Goal: Check status: Check status

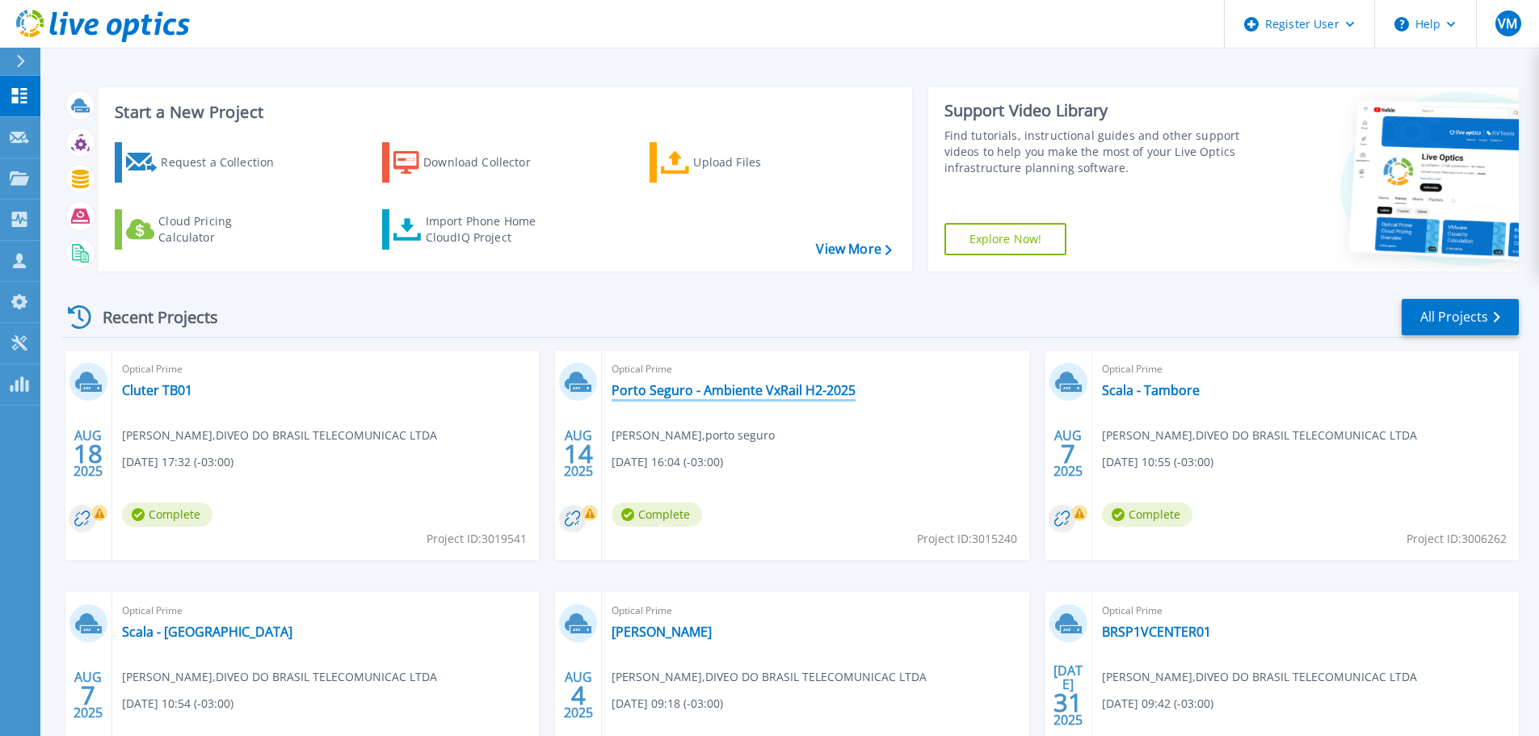
click at [741, 393] on link "Porto Seguro - Ambiente VxRail H2-2025" at bounding box center [734, 390] width 244 height 16
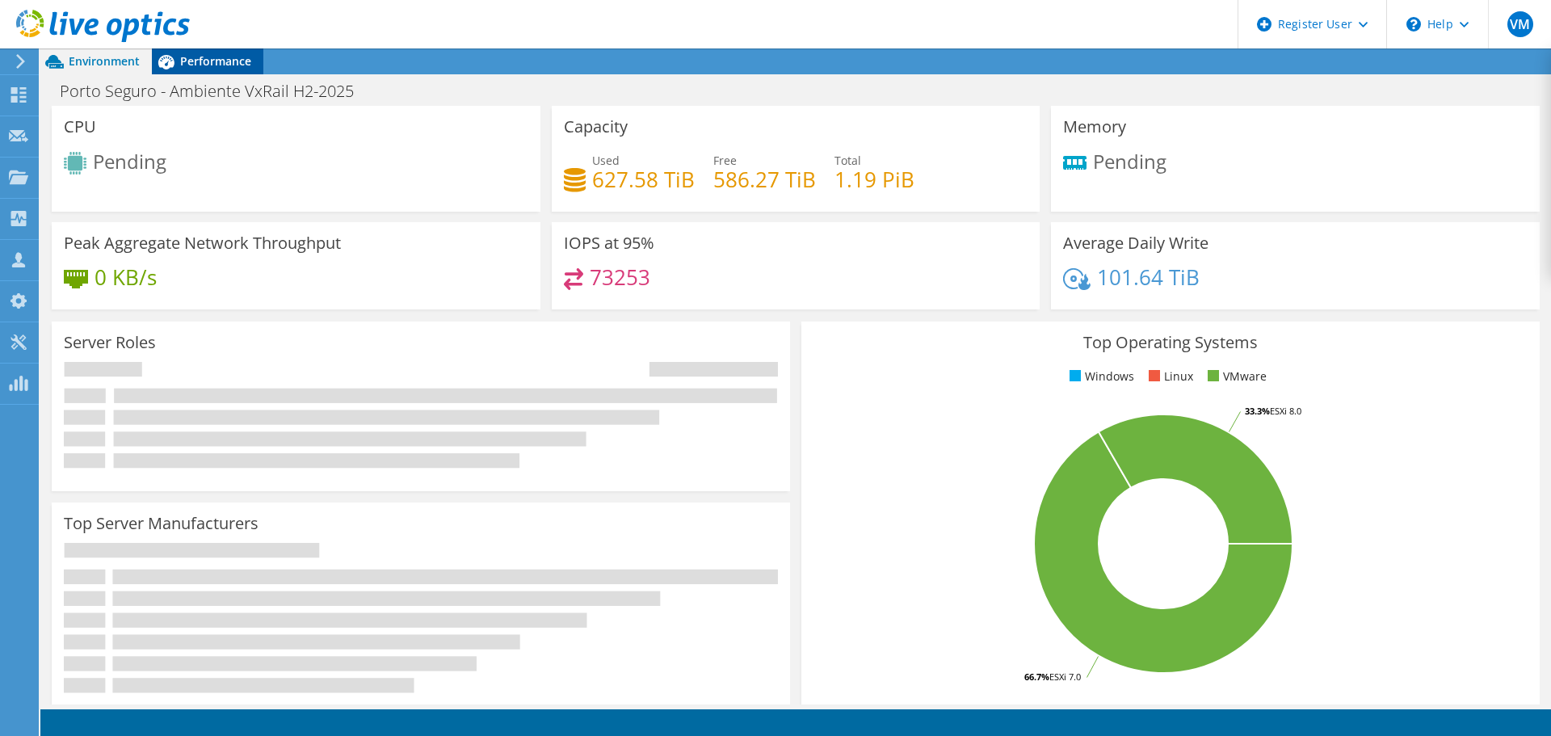
click at [206, 61] on span "Performance" at bounding box center [215, 60] width 71 height 15
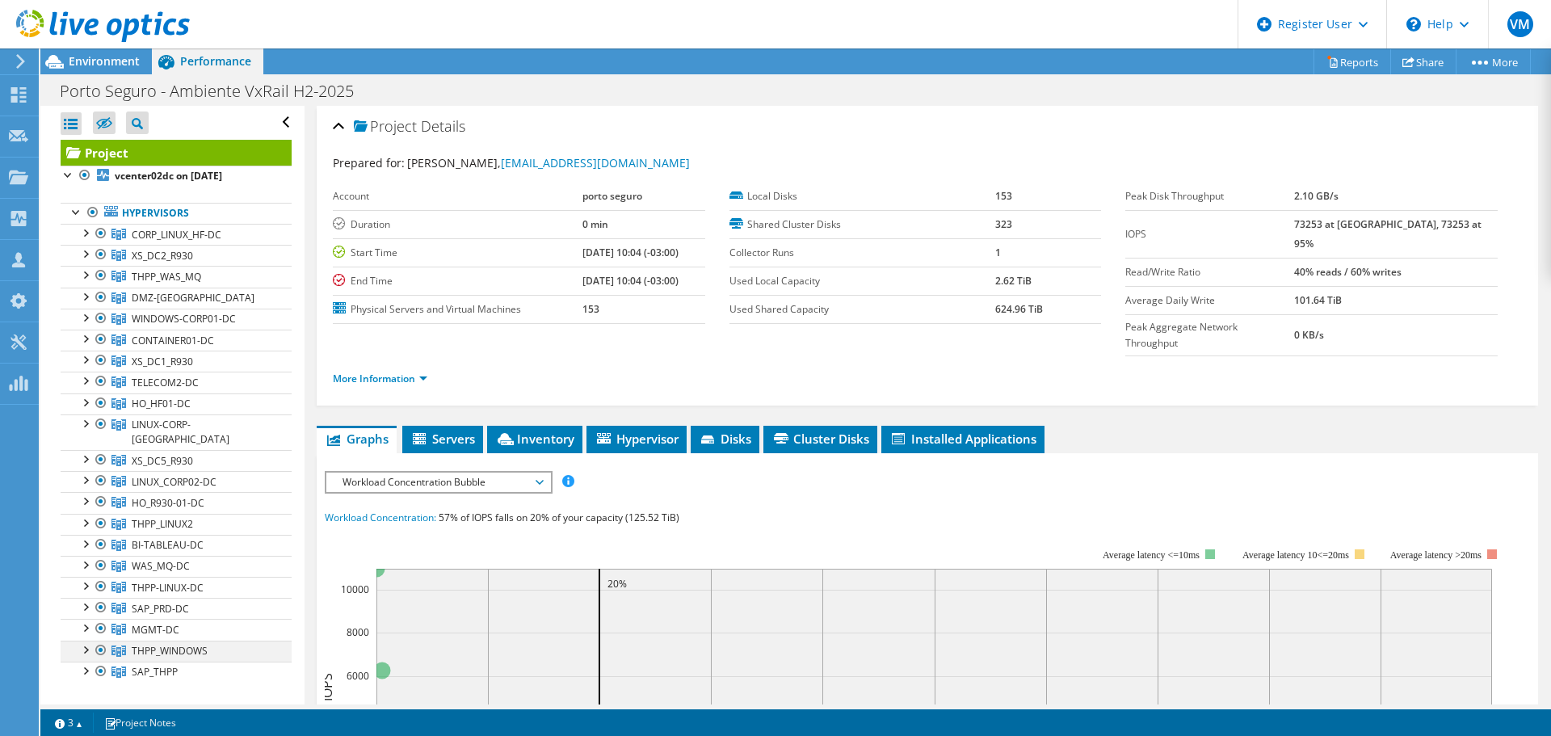
click at [84, 641] on div at bounding box center [85, 649] width 16 height 16
